Goal: Task Accomplishment & Management: Complete application form

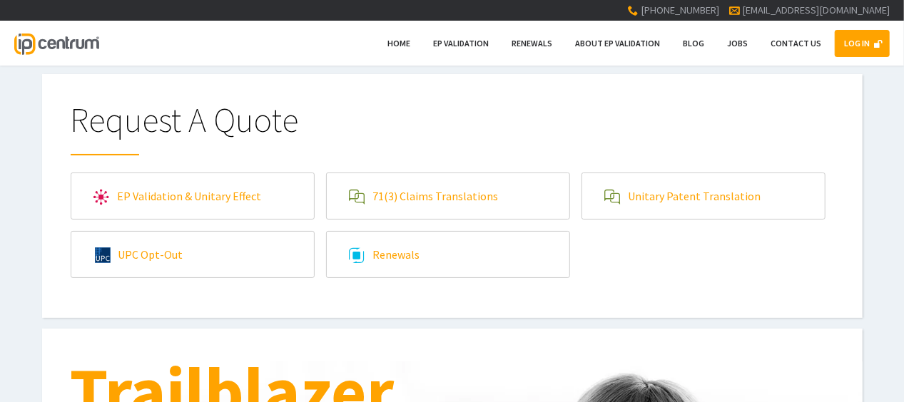
type input"] "[EMAIL_ADDRESS][DOMAIN_NAME]"
click at [663, 56] on div "LOG IN Home EP Validation Renewals About EP Validation Blog Jobs Contact Us" at bounding box center [452, 43] width 904 height 45
click at [663, 49] on link "LOG IN" at bounding box center [862, 43] width 55 height 27
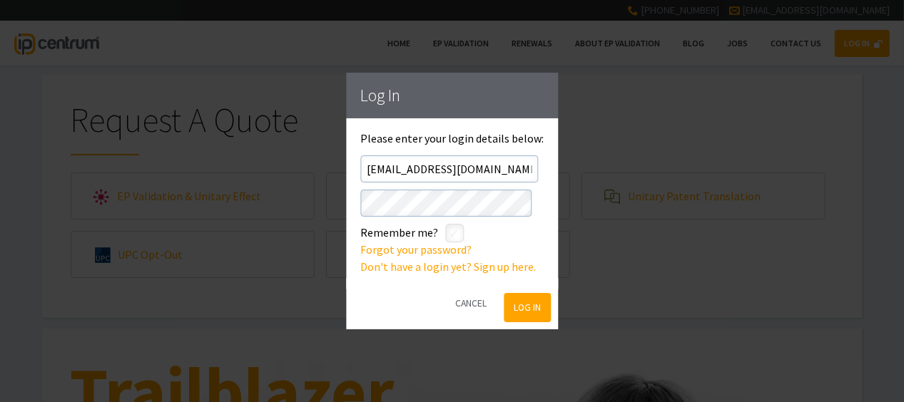
click at [531, 285] on button "Log In" at bounding box center [527, 307] width 46 height 29
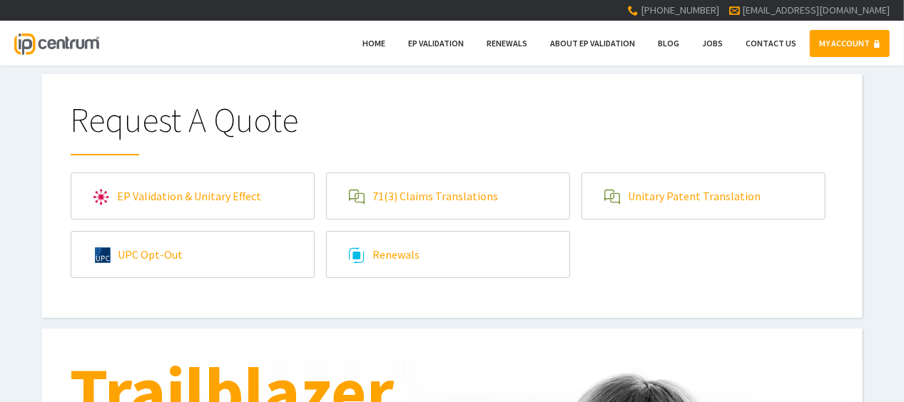
click at [683, 198] on link "Unitary Patent Translation" at bounding box center [703, 196] width 243 height 46
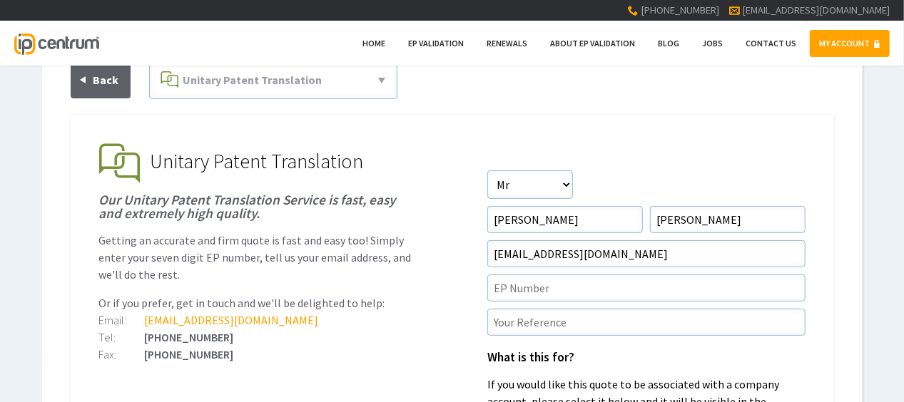
scroll to position [214, 0]
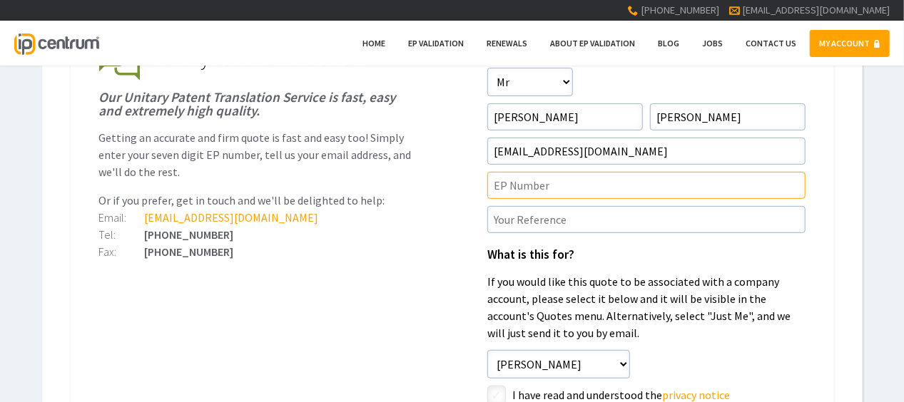
click at [516, 185] on input"] "text" at bounding box center [646, 185] width 318 height 27
paste input"] "P45062UP1V"
type input"] "ep"
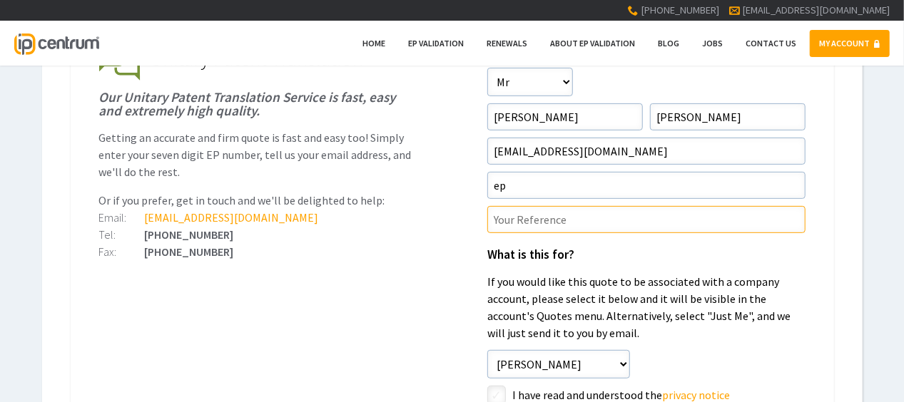
click at [498, 213] on input"] "text" at bounding box center [646, 219] width 318 height 27
paste input"] "P45062UP1V"
click at [584, 221] on input"] "P45062UP1V/RED" at bounding box center [646, 219] width 318 height 27
type input"] "P45062UP1V/DHC"
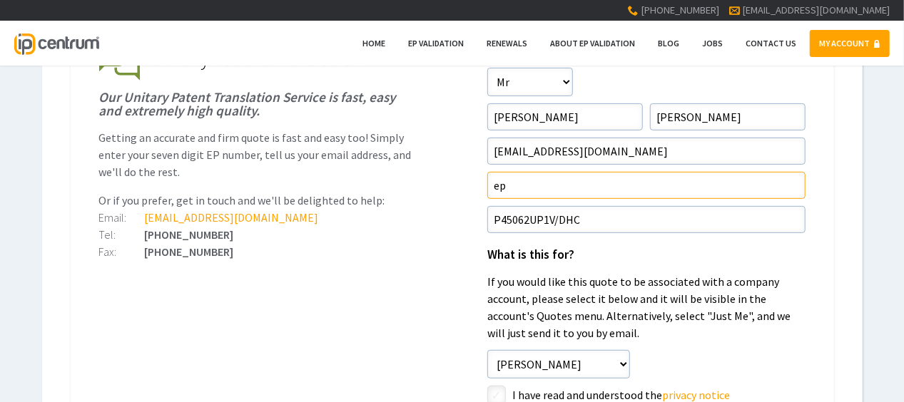
drag, startPoint x: 589, startPoint y: 177, endPoint x: 210, endPoint y: 188, distance: 379.6
click at [210, 81] on li "Unitary Patent Translation Our Unitary Patent Translation Service is fast, easy…" at bounding box center [452, 61] width 706 height 40
paste input"] "21925004.0"
type input"] "EP21925004.0"
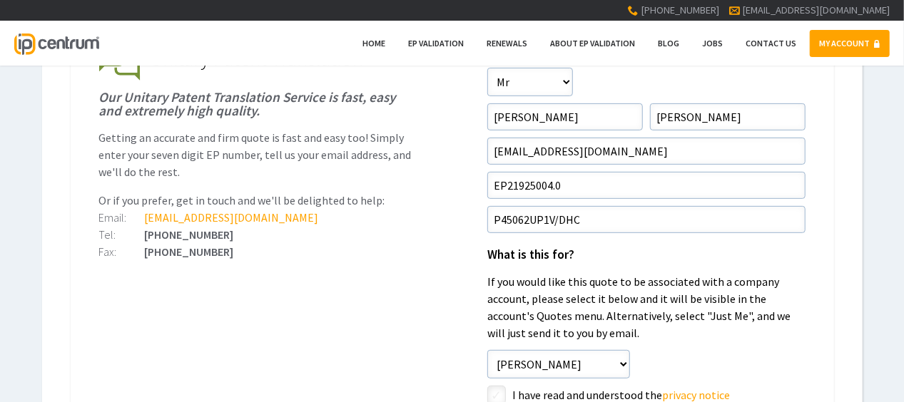
click at [356, 166] on p "Getting an accurate and firm quote is fast and easy too! Simply enter your seve…" at bounding box center [258, 154] width 318 height 51
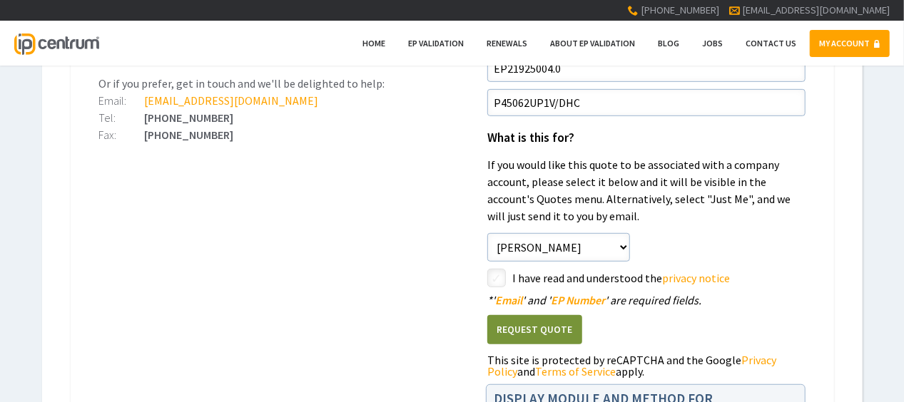
scroll to position [428, 0]
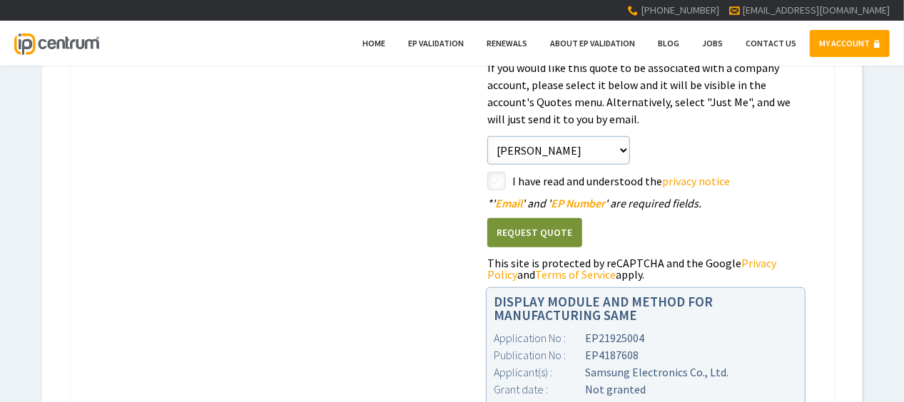
click at [496, 185] on input"] "checkbox" at bounding box center [498, 182] width 17 height 17
checkbox input"] "true"
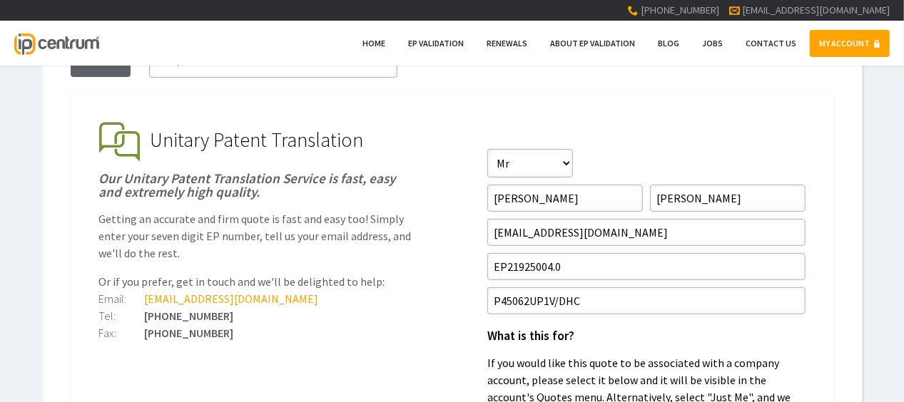
scroll to position [71, 0]
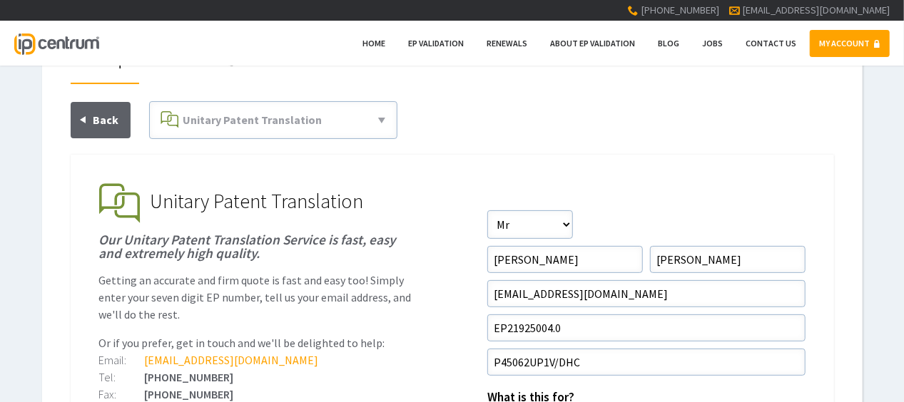
click at [290, 243] on h1 "Our Unitary Patent Translation Service is fast, easy and extremely high quality." at bounding box center [258, 246] width 318 height 27
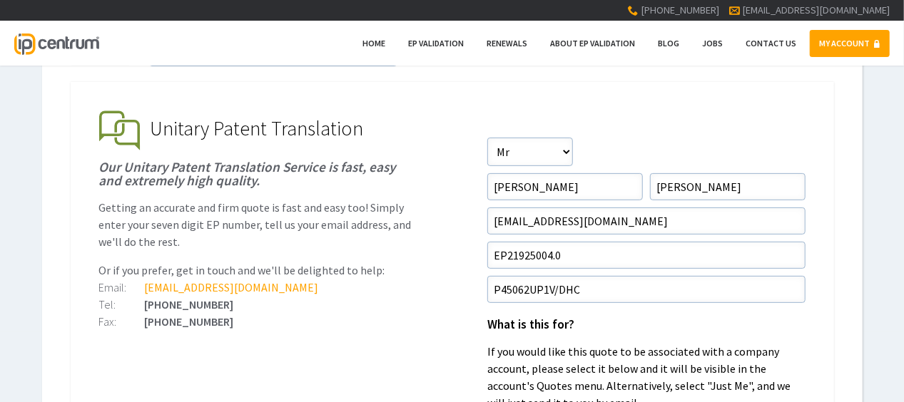
scroll to position [285, 0]
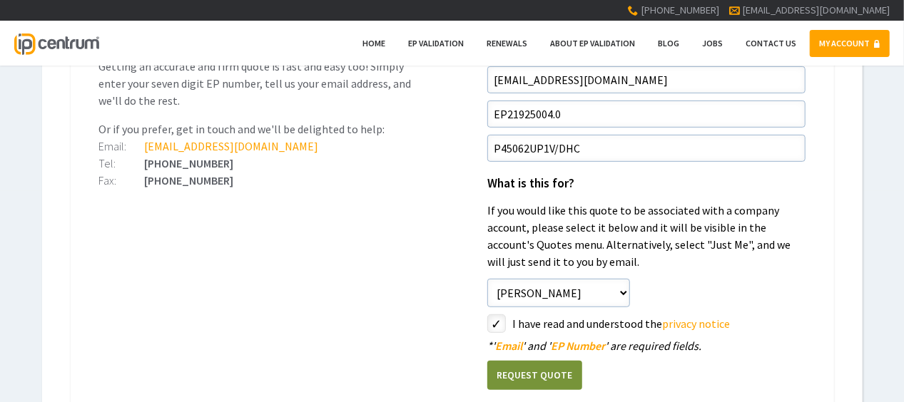
click at [539, 362] on button "Request Quote" at bounding box center [534, 375] width 95 height 29
